Goal: Information Seeking & Learning: Learn about a topic

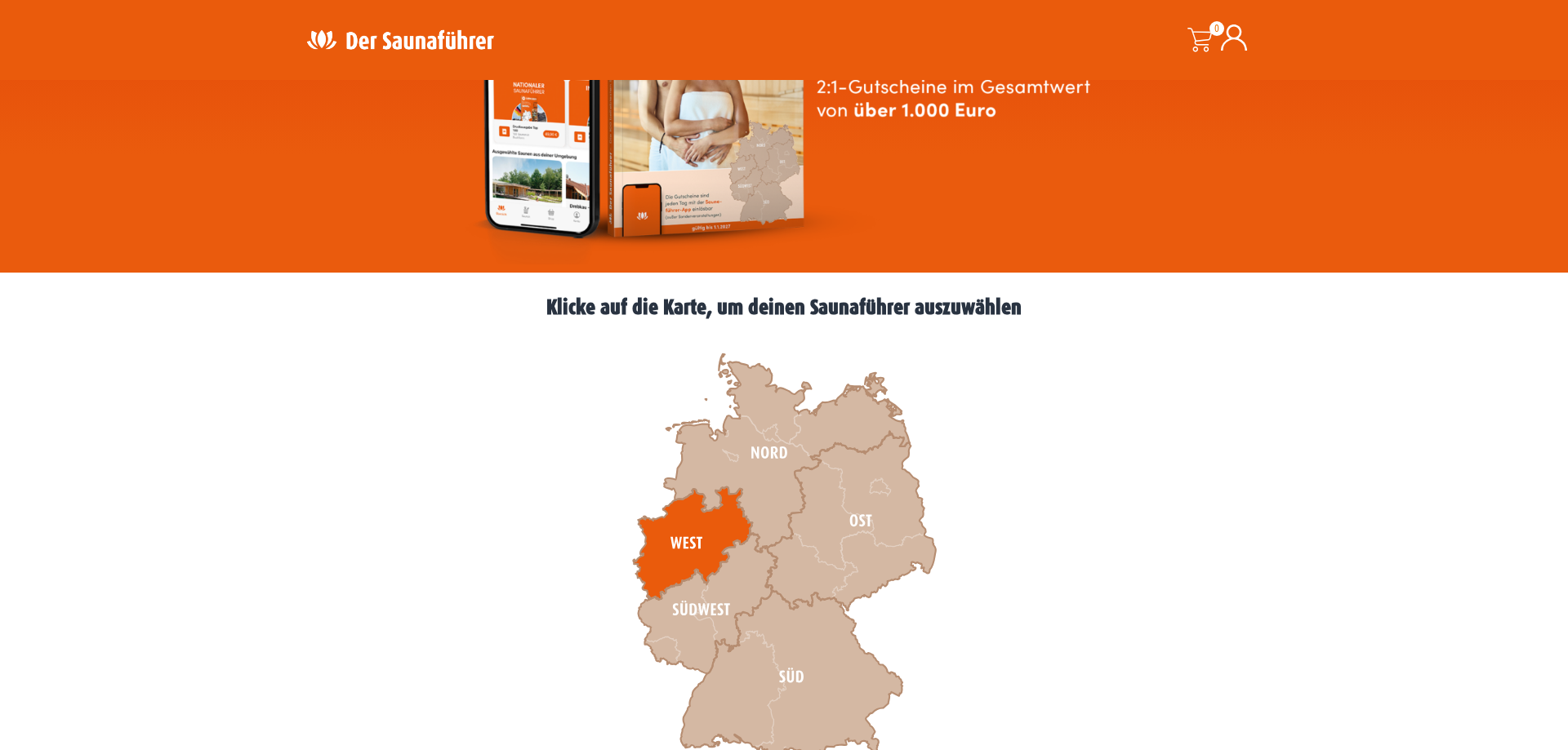
click at [679, 531] on icon at bounding box center [692, 544] width 119 height 113
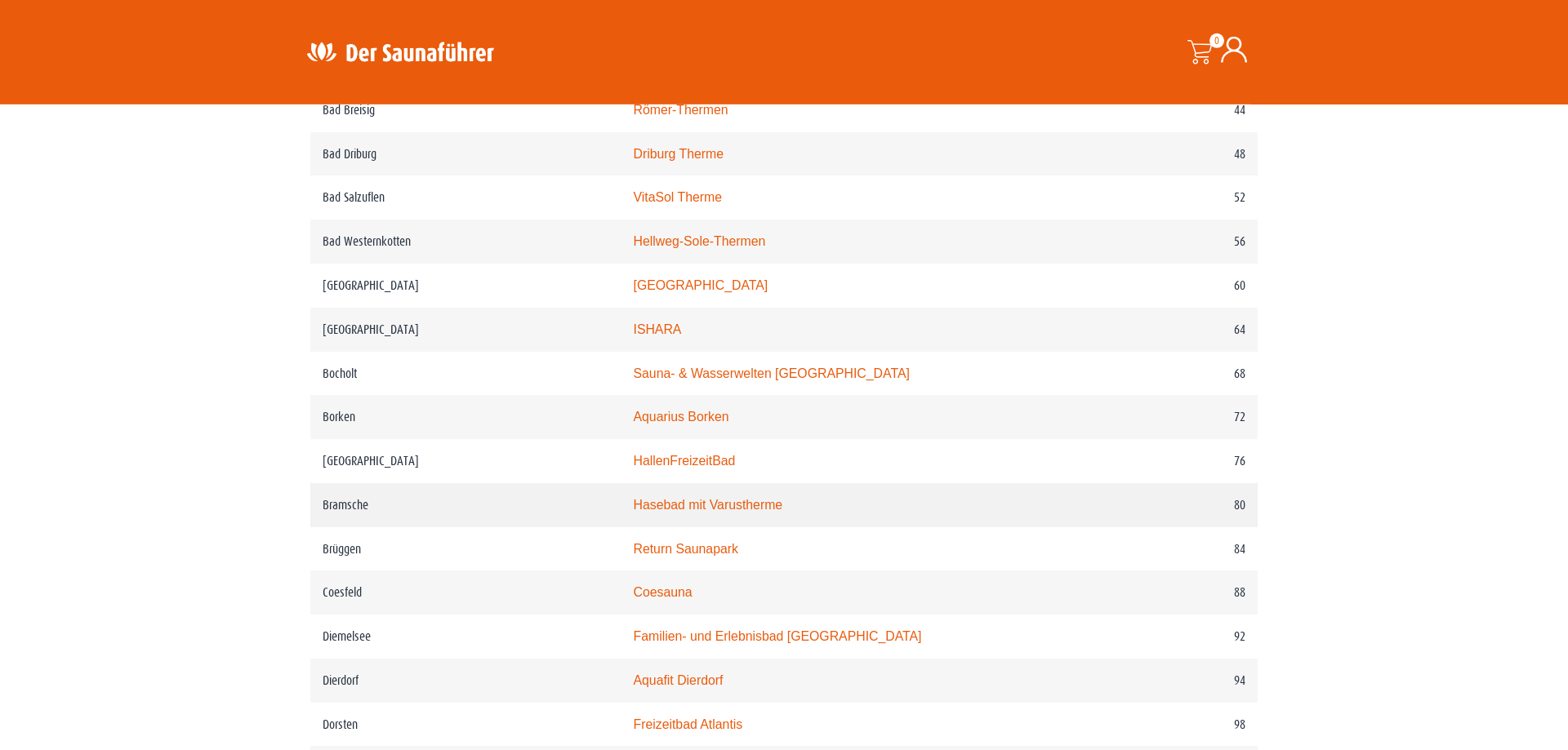
scroll to position [1166, 0]
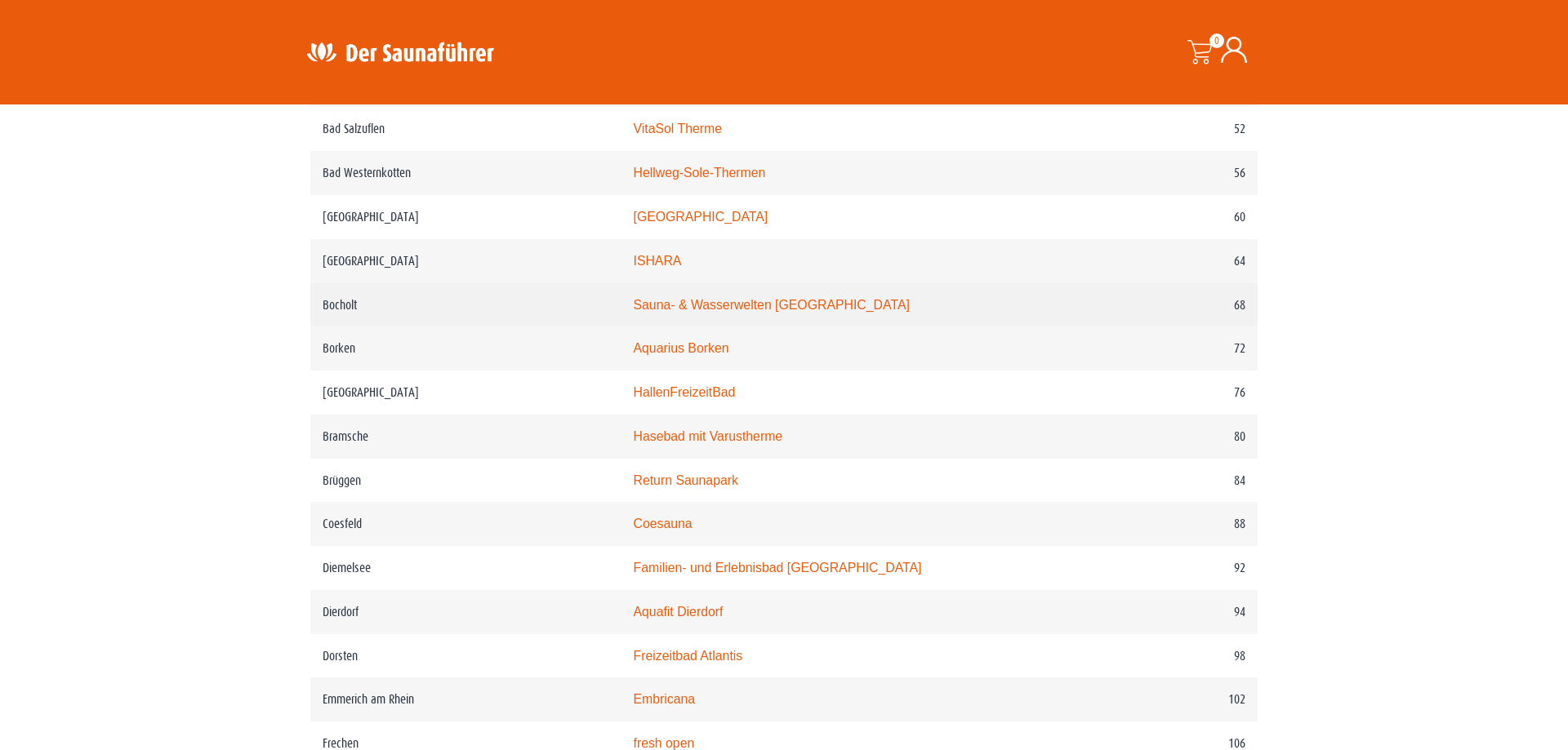
click at [692, 312] on link "Sauna- & Wasserwelten Bahia" at bounding box center [770, 305] width 276 height 13
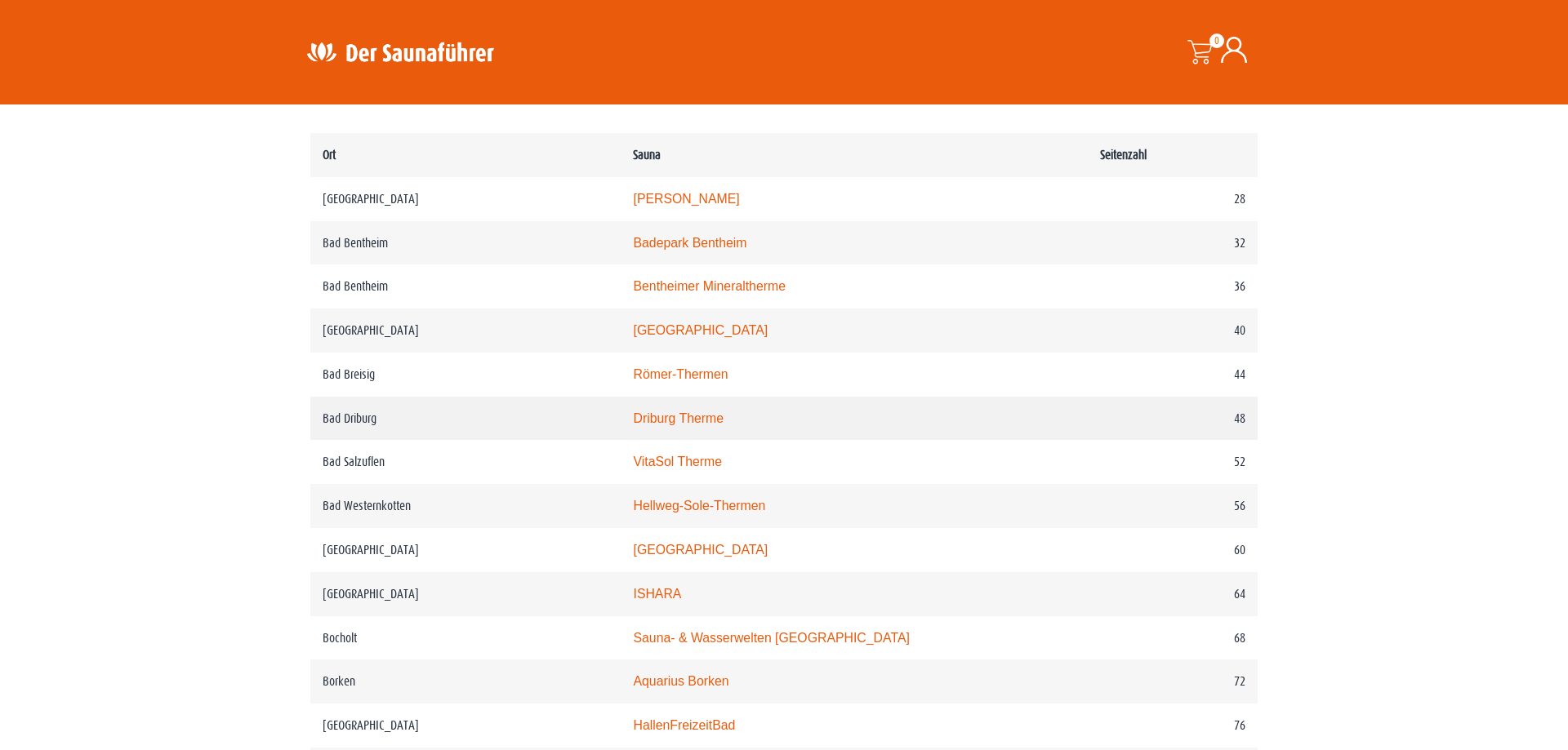
scroll to position [1082, 0]
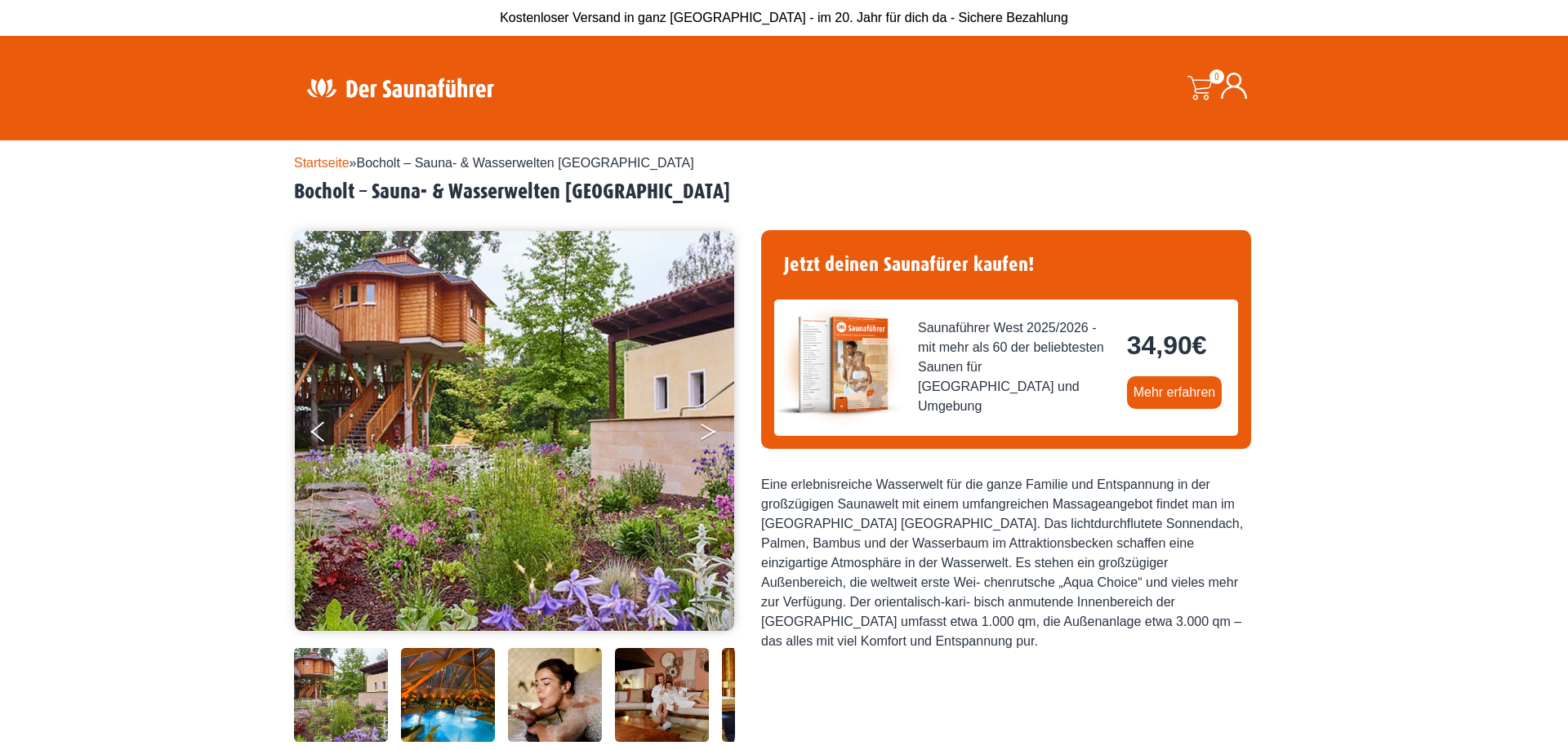
click at [710, 427] on button "Next" at bounding box center [719, 435] width 41 height 40
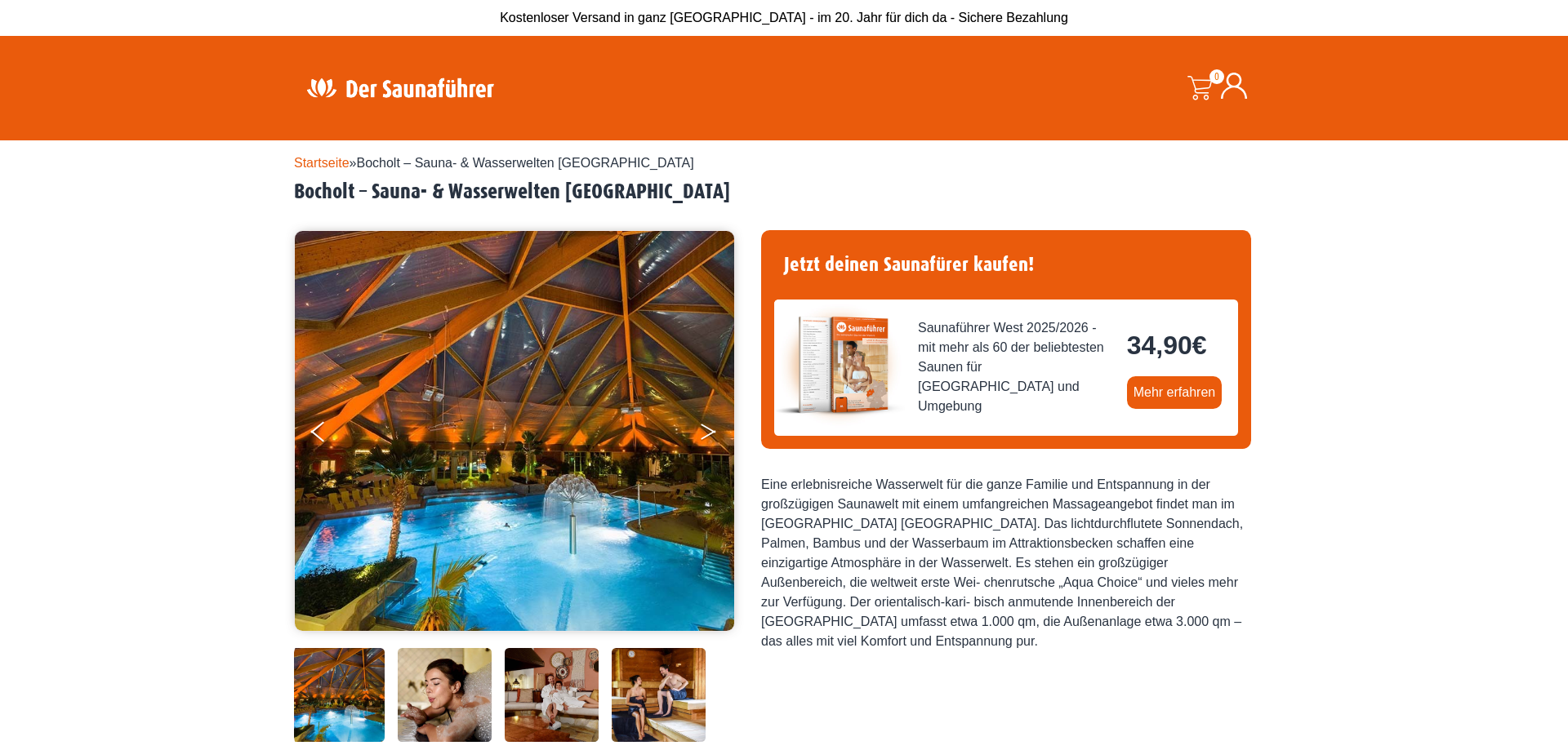
click at [710, 427] on button "Next" at bounding box center [719, 435] width 41 height 40
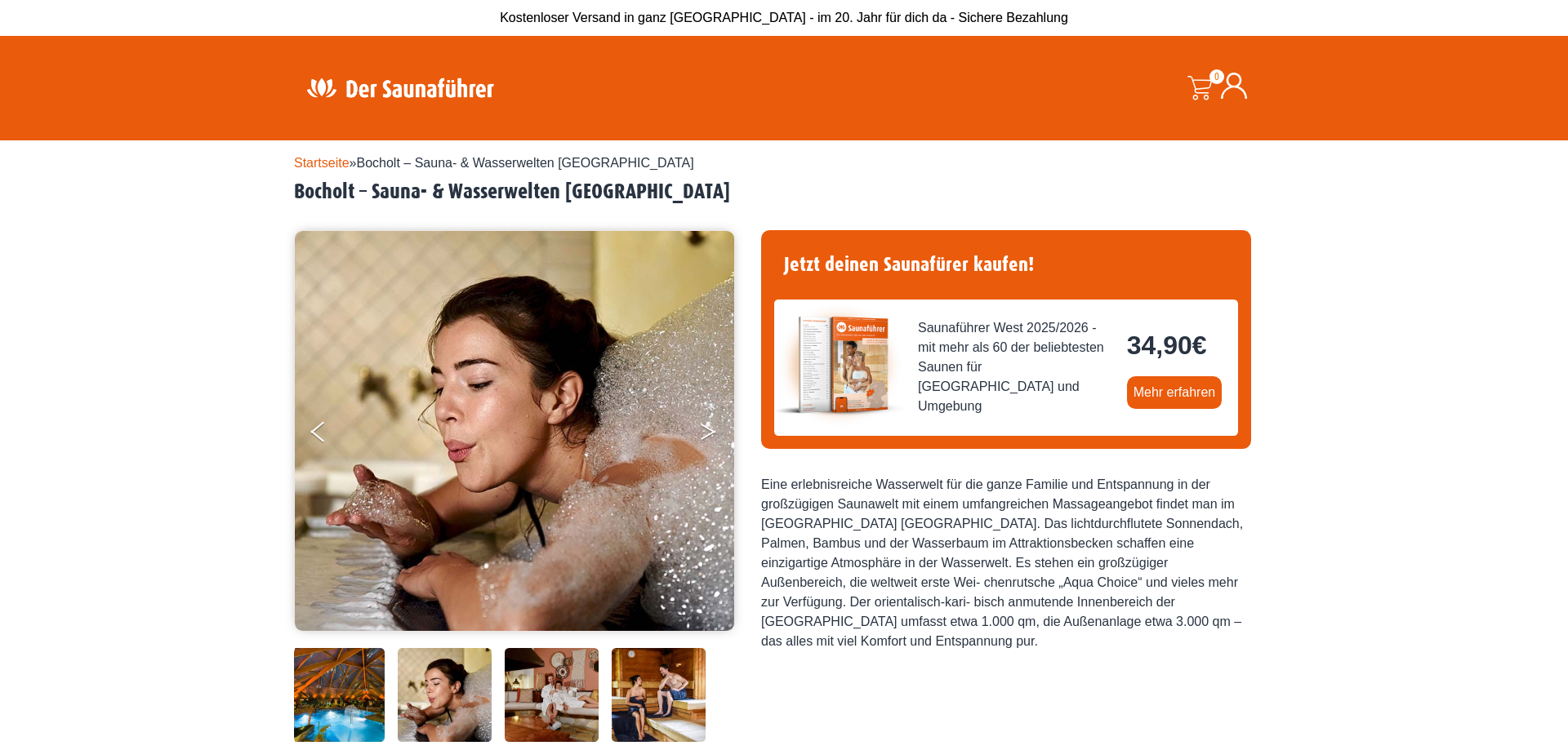
click at [710, 427] on button "Next" at bounding box center [719, 435] width 41 height 40
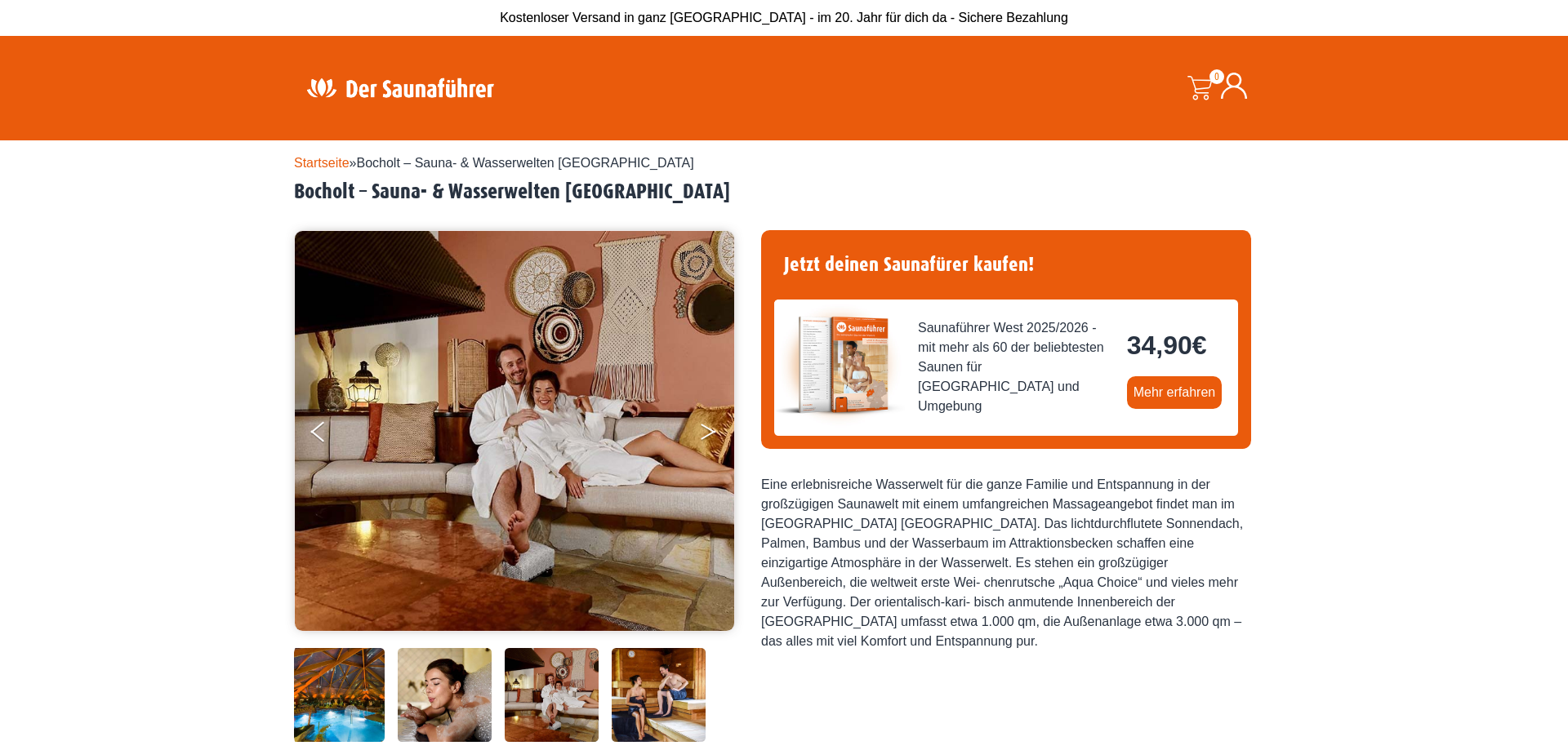
click at [710, 427] on button "Next" at bounding box center [719, 435] width 41 height 40
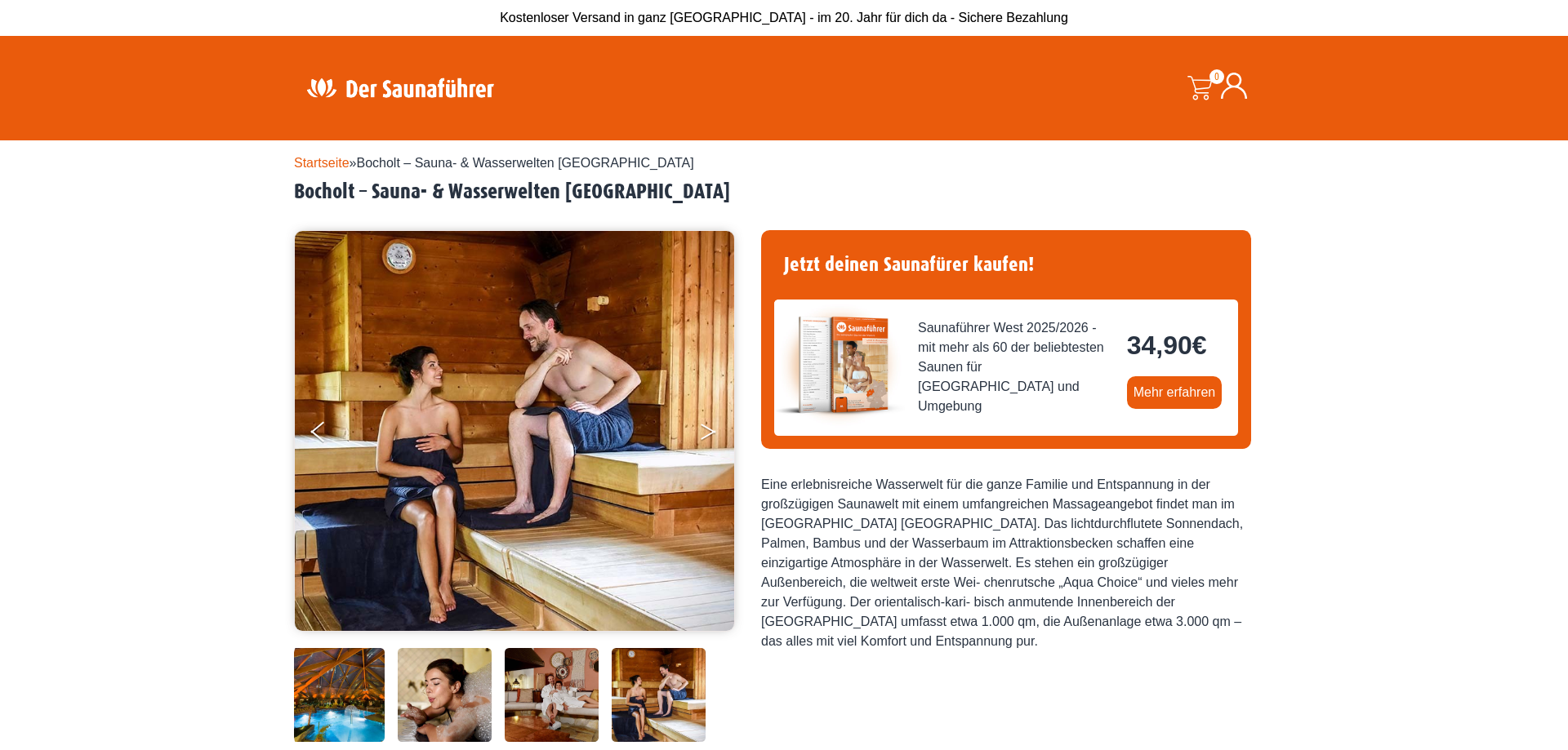
click at [710, 427] on button "Next" at bounding box center [719, 435] width 41 height 40
